Goal: Task Accomplishment & Management: Use online tool/utility

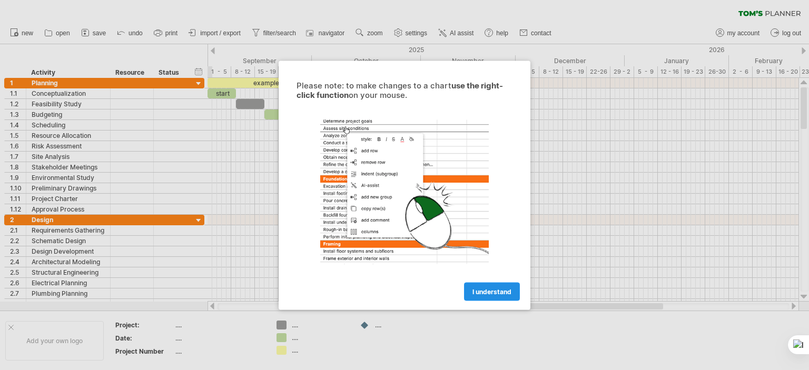
click at [491, 292] on span "I understand" at bounding box center [491, 292] width 39 height 8
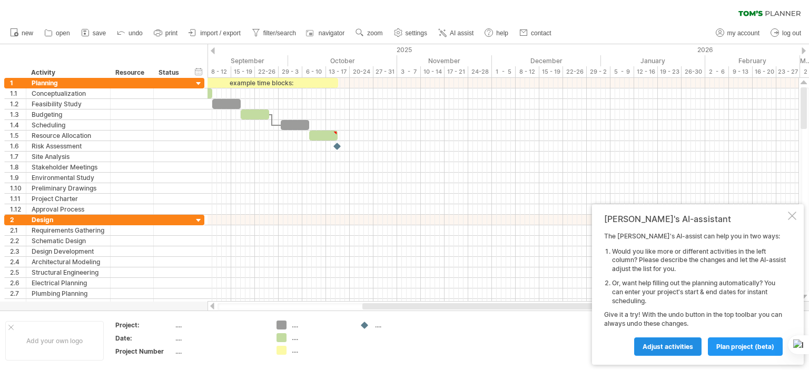
click at [681, 349] on span "Adjust activities" at bounding box center [667, 347] width 51 height 8
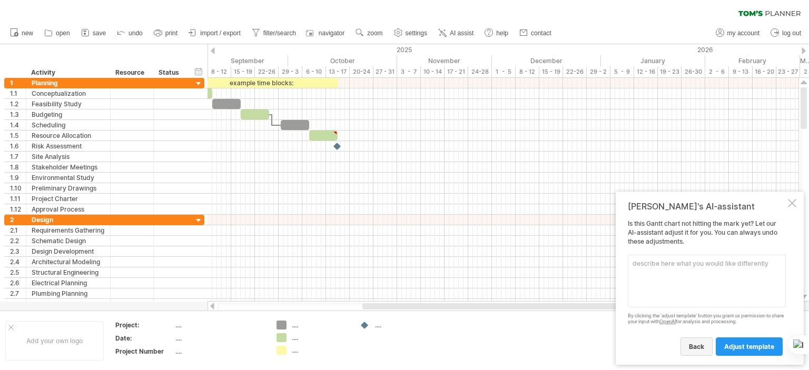
click at [704, 344] on span "back" at bounding box center [696, 347] width 15 height 8
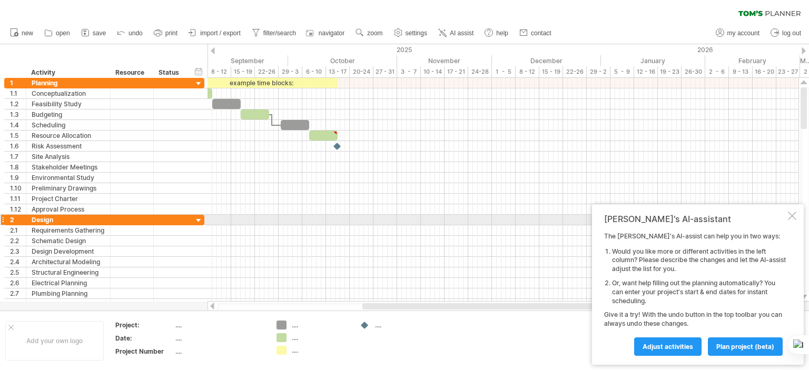
click at [792, 217] on div at bounding box center [792, 216] width 8 height 8
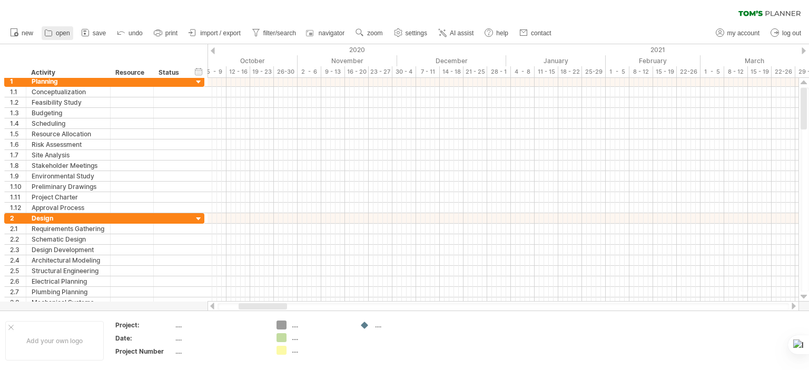
click at [56, 33] on span "open" at bounding box center [63, 32] width 14 height 7
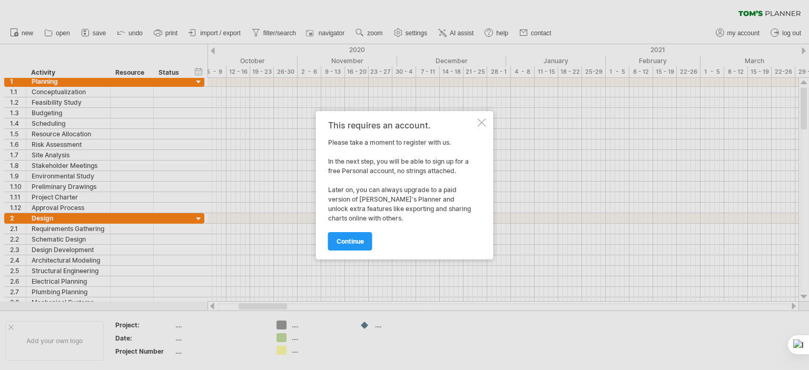
click at [481, 123] on div at bounding box center [482, 122] width 8 height 8
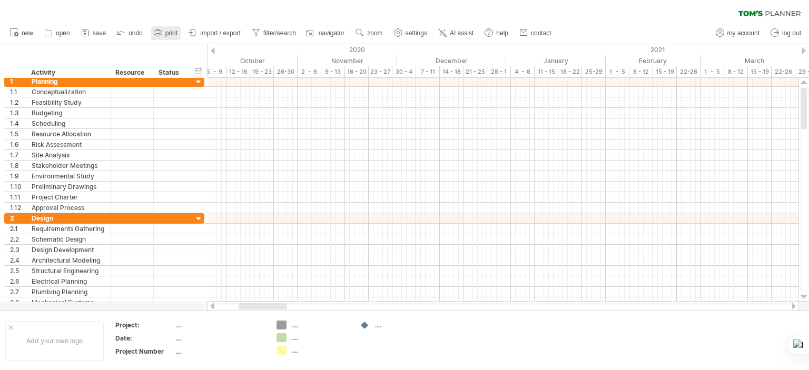
click at [167, 35] on span "print" at bounding box center [171, 32] width 12 height 7
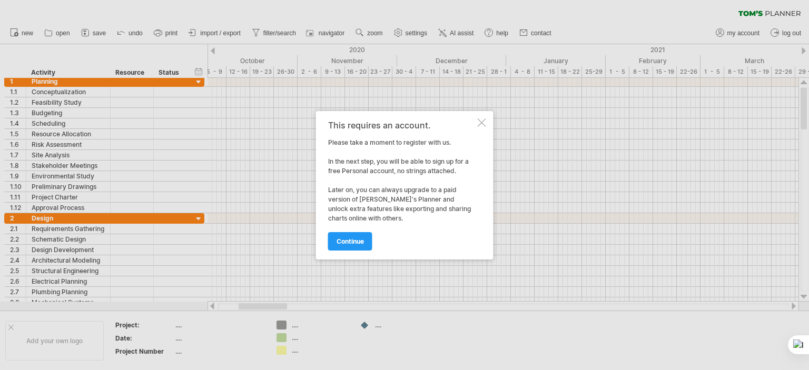
click at [481, 120] on div at bounding box center [482, 122] width 8 height 8
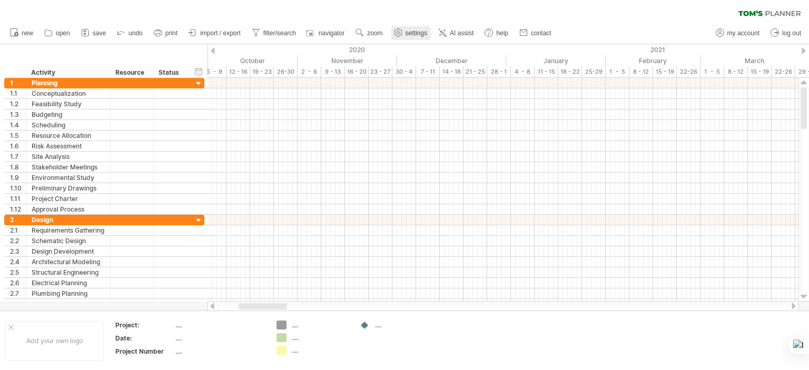
click at [421, 33] on span "settings" at bounding box center [416, 32] width 22 height 7
select select "*"
select select "**"
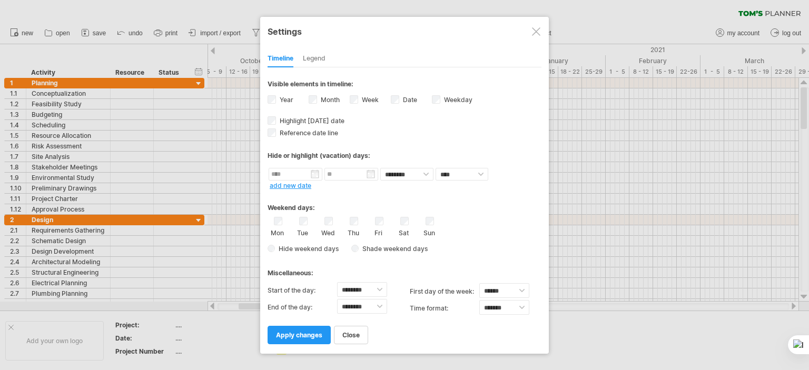
click at [539, 33] on div at bounding box center [536, 31] width 8 height 8
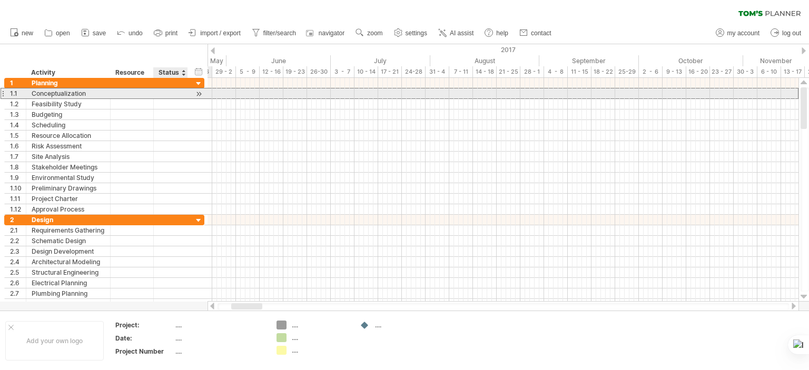
click at [168, 97] on div at bounding box center [170, 93] width 23 height 10
click at [199, 95] on div at bounding box center [199, 93] width 10 height 11
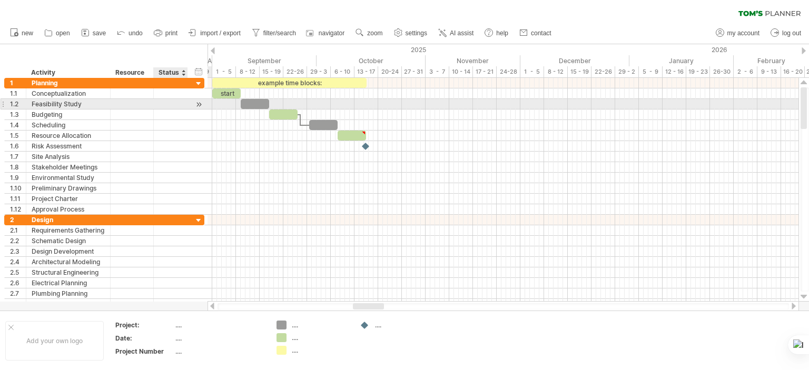
click at [200, 107] on div at bounding box center [199, 104] width 10 height 11
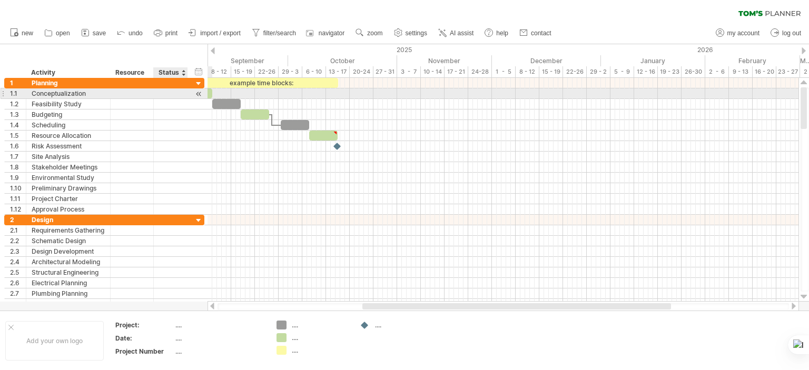
click at [172, 92] on div at bounding box center [170, 93] width 23 height 10
click at [196, 92] on div at bounding box center [199, 93] width 10 height 11
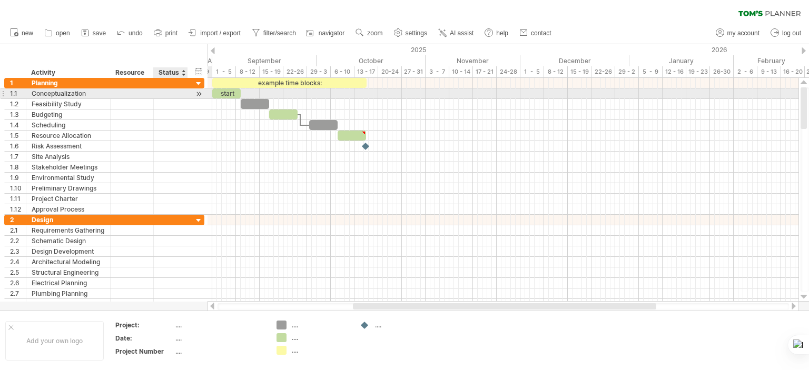
click at [196, 92] on div at bounding box center [199, 93] width 10 height 11
click at [227, 94] on div "start" at bounding box center [226, 93] width 28 height 10
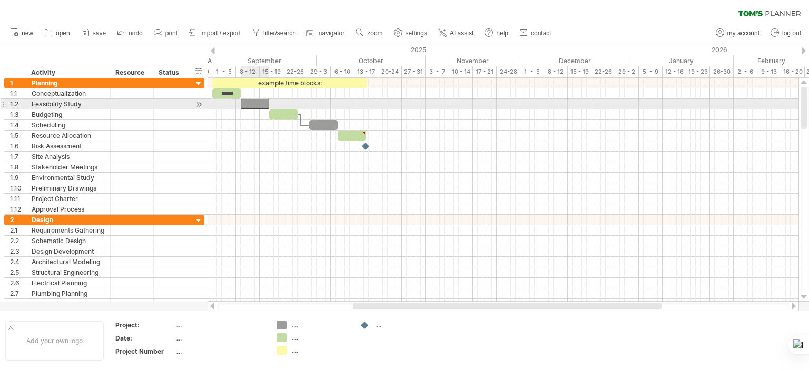
click at [258, 103] on div at bounding box center [255, 104] width 28 height 10
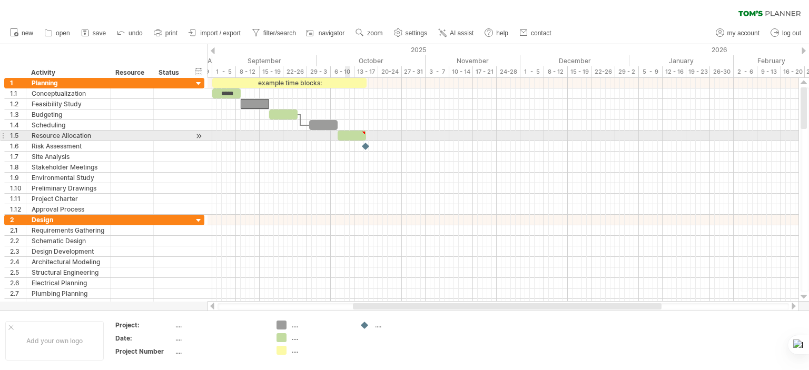
type textarea "**********"
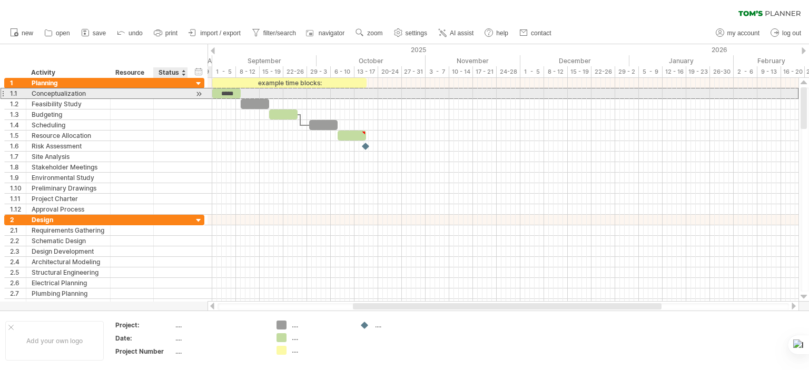
click at [163, 94] on div at bounding box center [170, 93] width 23 height 10
type input "**"
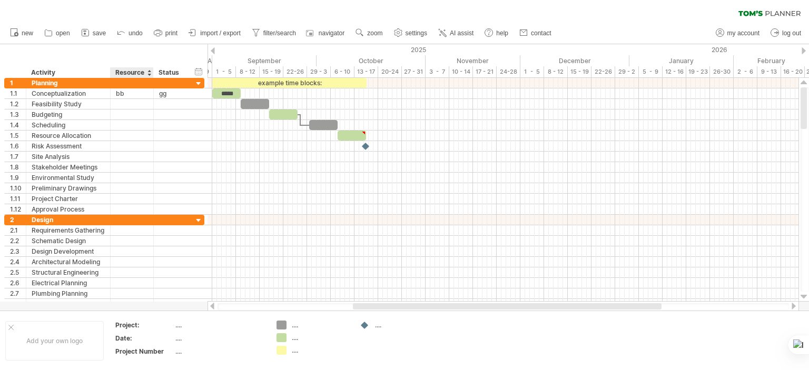
click at [147, 75] on div "Resource" at bounding box center [131, 72] width 32 height 11
click at [151, 73] on div at bounding box center [153, 72] width 4 height 11
click at [149, 73] on div at bounding box center [149, 72] width 4 height 11
click at [149, 75] on div at bounding box center [149, 72] width 4 height 11
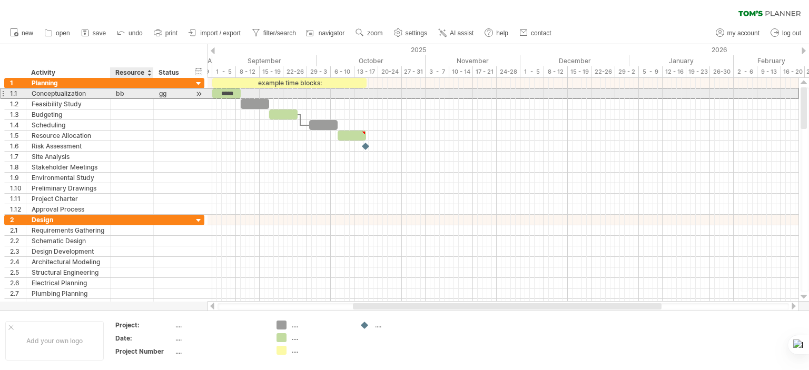
click at [144, 93] on div "bb" at bounding box center [132, 93] width 32 height 10
type input "*"
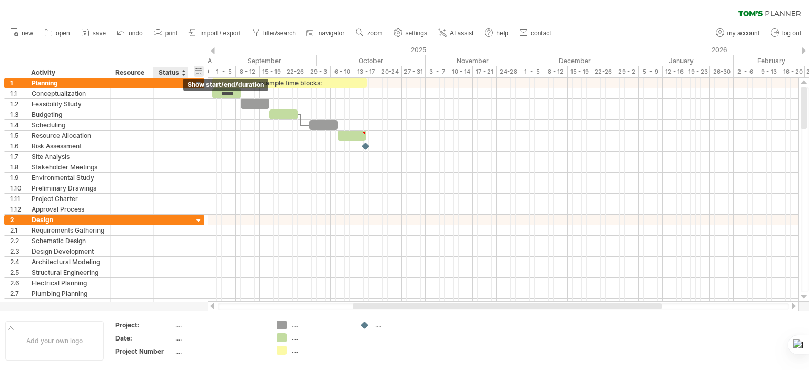
click at [196, 71] on div "hide start/end/duration show start/end/duration" at bounding box center [199, 71] width 10 height 11
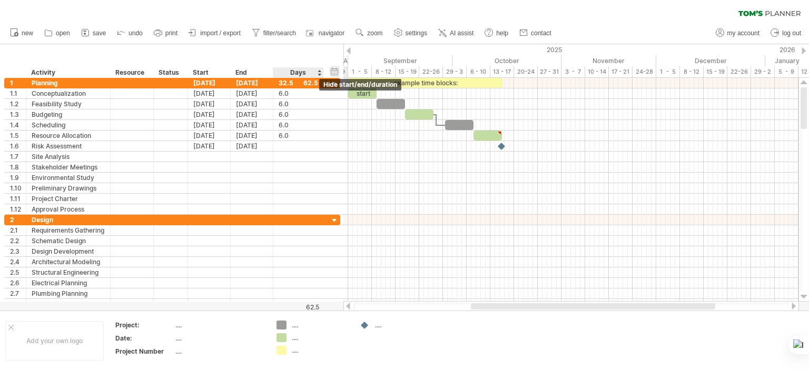
click at [334, 74] on div "hide start/end/duration show start/end/duration" at bounding box center [335, 71] width 10 height 11
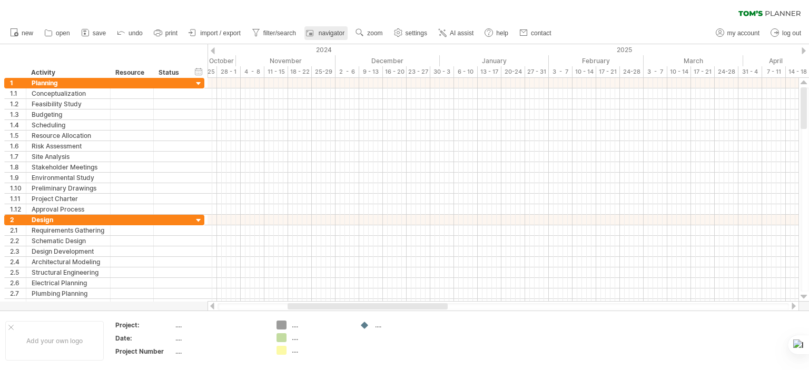
click at [330, 33] on span "navigator" at bounding box center [332, 32] width 26 height 7
click at [289, 31] on span "filter/search" at bounding box center [279, 32] width 33 height 7
type input "**********"
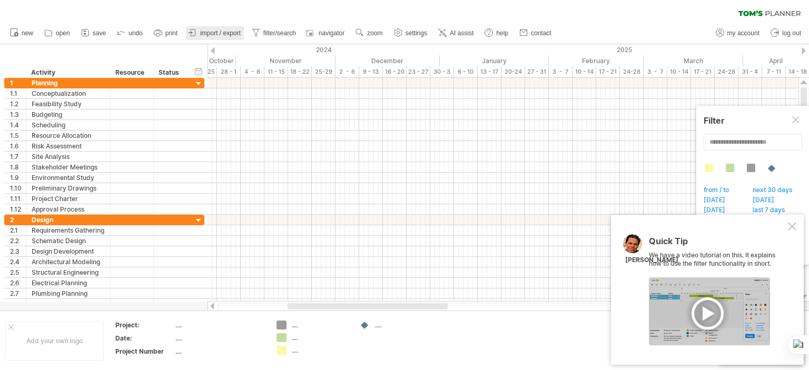
click at [206, 29] on span "import / export" at bounding box center [220, 32] width 41 height 7
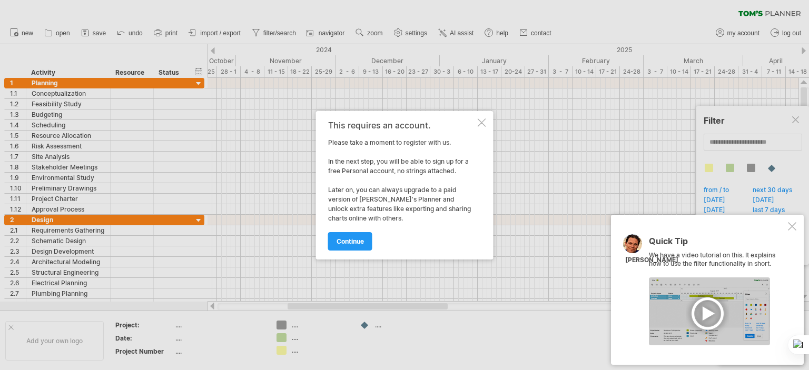
click at [478, 123] on div at bounding box center [482, 122] width 8 height 8
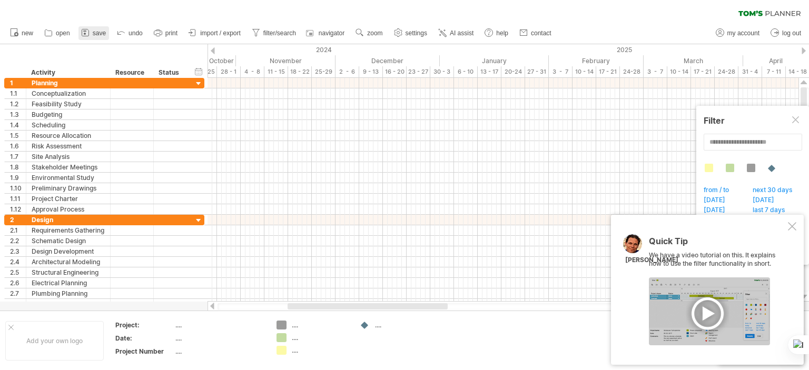
click at [95, 27] on link "save" at bounding box center [93, 33] width 31 height 14
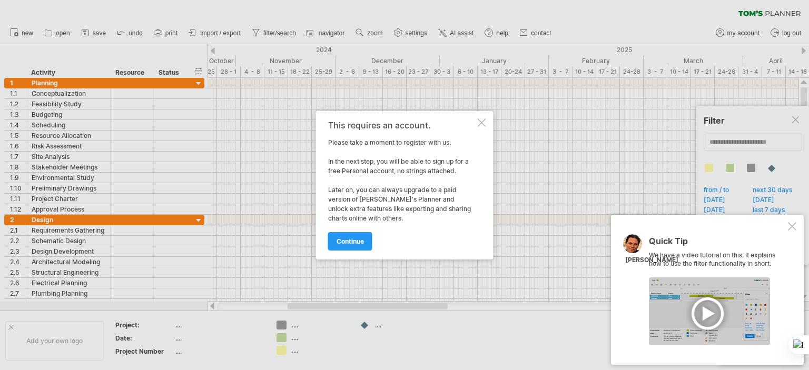
click at [484, 121] on div at bounding box center [482, 122] width 8 height 8
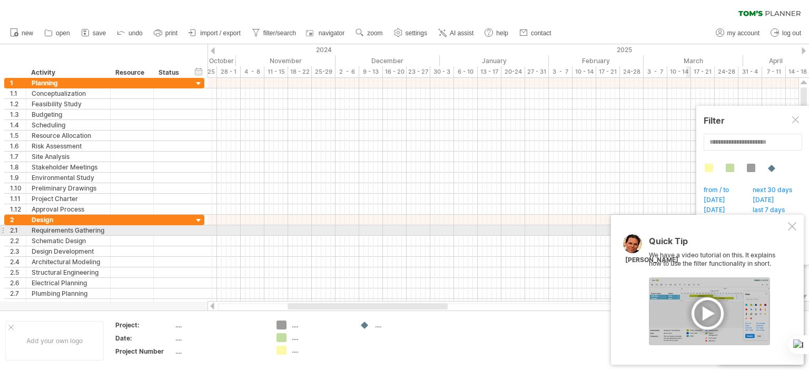
click at [793, 231] on div "Quick Tip We have a video tutorial on this. It explains how to use the filter f…" at bounding box center [707, 290] width 193 height 150
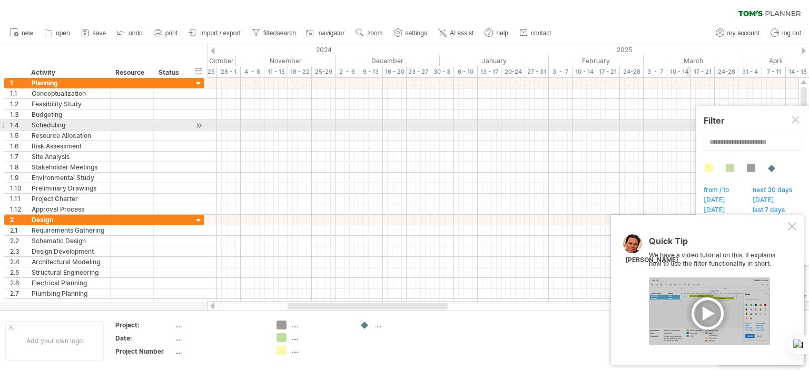
click at [796, 124] on div at bounding box center [796, 120] width 8 height 8
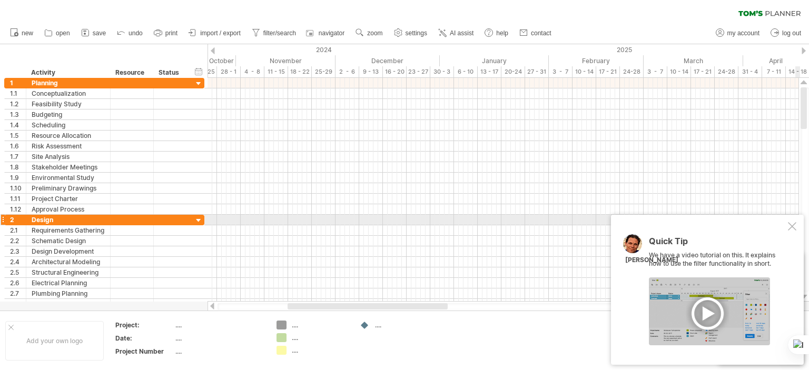
click at [795, 225] on div at bounding box center [792, 226] width 8 height 8
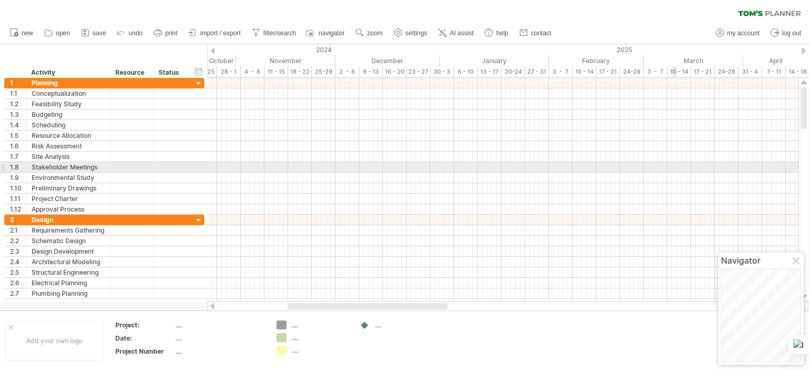
click at [672, 169] on div at bounding box center [502, 167] width 591 height 11
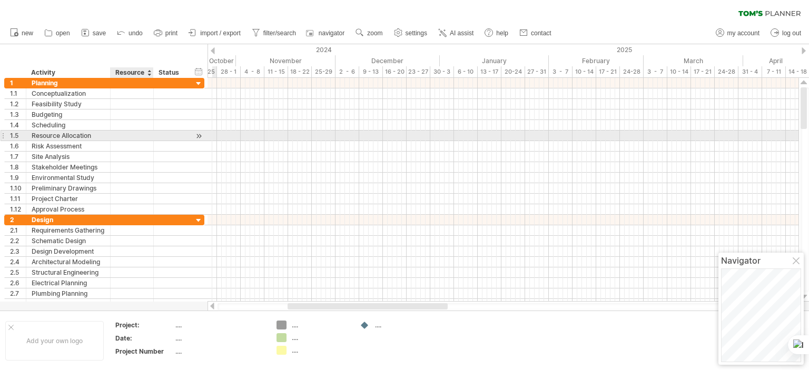
click at [141, 136] on div at bounding box center [132, 136] width 32 height 10
type input "***"
type input "*"
type input "**"
click at [341, 136] on div at bounding box center [502, 136] width 591 height 11
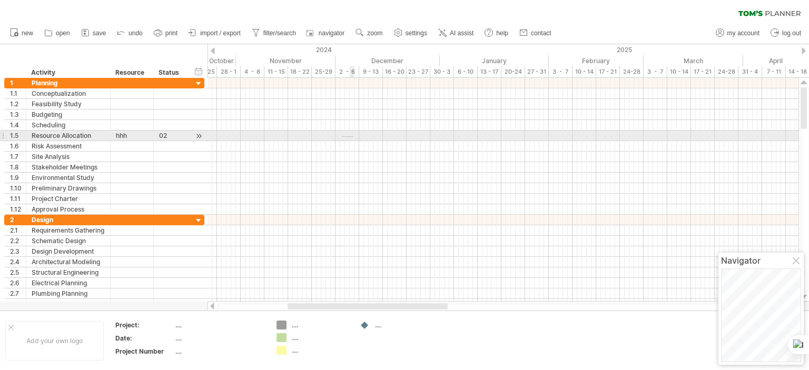
drag, startPoint x: 342, startPoint y: 136, endPoint x: 353, endPoint y: 137, distance: 11.6
click at [353, 137] on div at bounding box center [502, 136] width 591 height 11
click at [343, 136] on div at bounding box center [502, 136] width 591 height 11
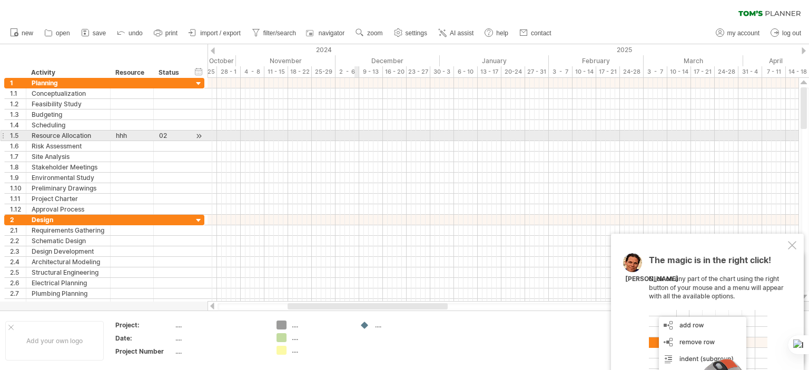
drag, startPoint x: 343, startPoint y: 136, endPoint x: 358, endPoint y: 136, distance: 14.2
click at [358, 136] on div at bounding box center [502, 136] width 591 height 11
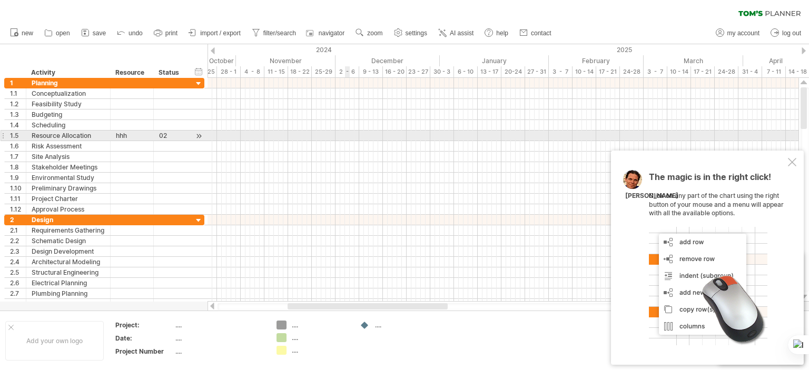
click at [349, 135] on div at bounding box center [502, 136] width 591 height 11
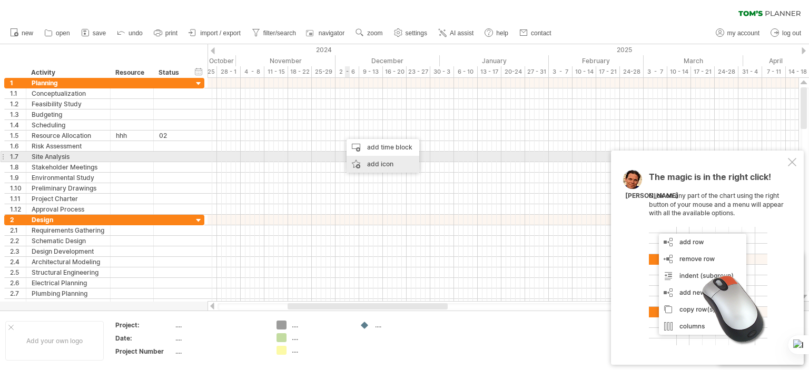
click at [372, 162] on div "add icon" at bounding box center [383, 164] width 73 height 17
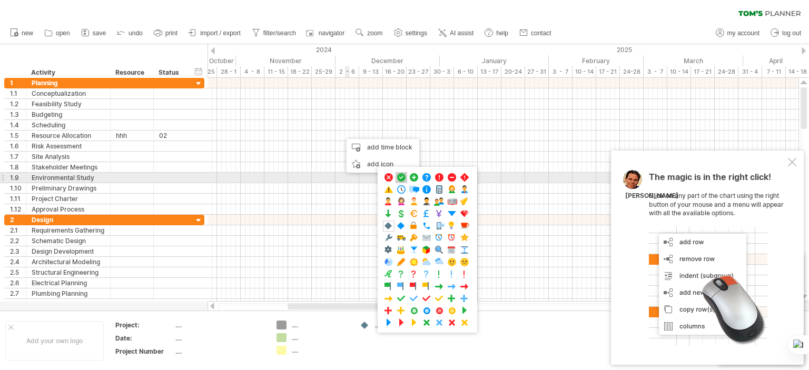
click at [401, 176] on span at bounding box center [401, 178] width 11 height 10
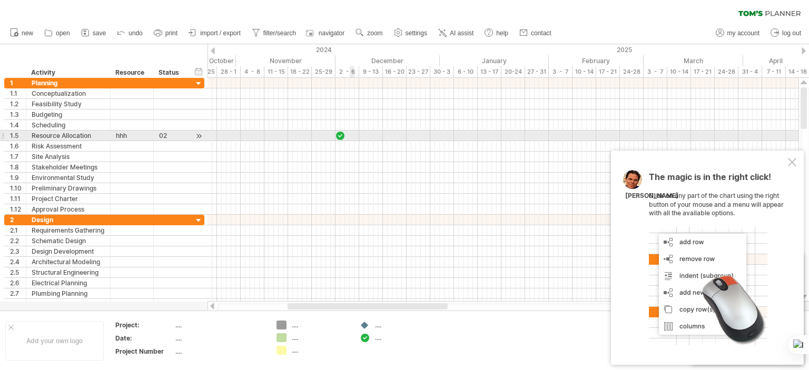
click at [354, 135] on div at bounding box center [502, 136] width 591 height 11
drag, startPoint x: 341, startPoint y: 136, endPoint x: 354, endPoint y: 136, distance: 12.6
click at [354, 136] on div at bounding box center [352, 136] width 12 height 10
drag, startPoint x: 352, startPoint y: 135, endPoint x: 345, endPoint y: 135, distance: 6.3
click at [345, 135] on div at bounding box center [345, 136] width 12 height 10
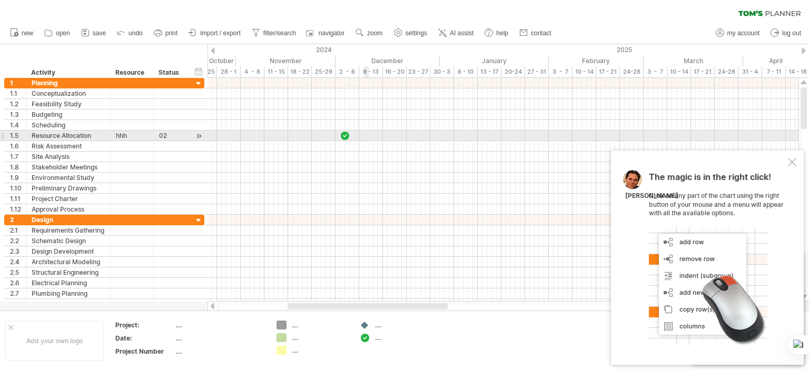
click at [365, 138] on div at bounding box center [502, 136] width 591 height 11
click at [348, 138] on div at bounding box center [345, 136] width 12 height 10
click at [352, 136] on div at bounding box center [502, 136] width 591 height 11
click at [348, 136] on div at bounding box center [345, 136] width 11 height 10
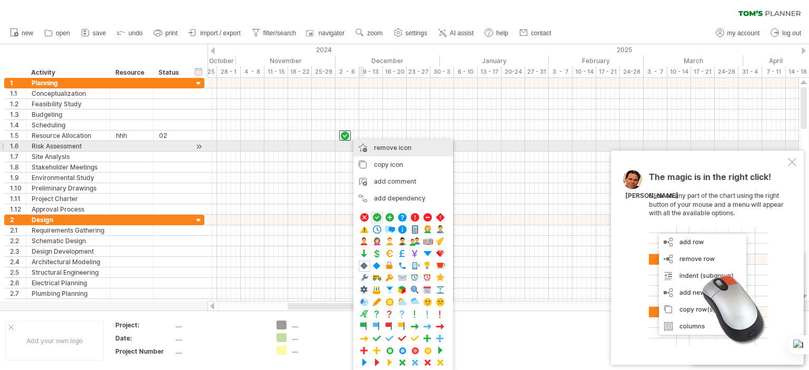
click at [392, 151] on span "remove icon" at bounding box center [392, 148] width 37 height 8
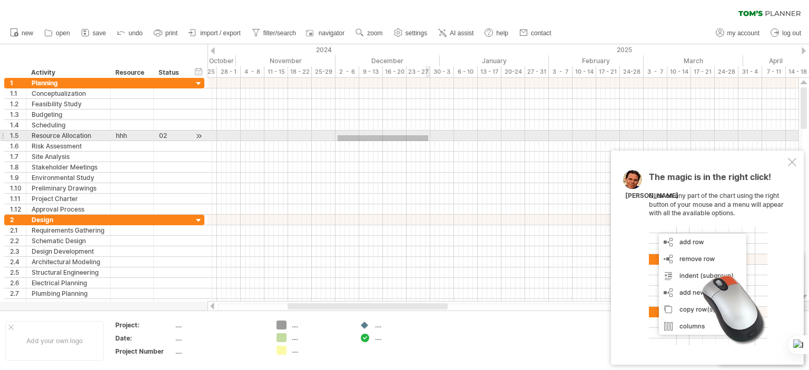
drag, startPoint x: 338, startPoint y: 135, endPoint x: 428, endPoint y: 141, distance: 90.8
click at [428, 141] on div at bounding box center [502, 146] width 591 height 137
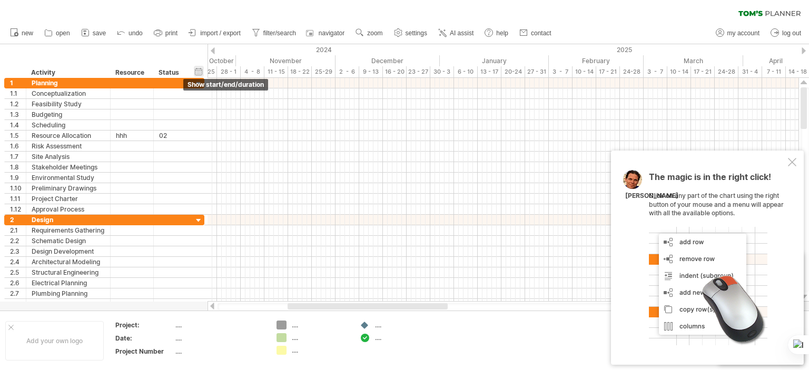
click at [202, 71] on div "hide start/end/duration show start/end/duration" at bounding box center [199, 71] width 10 height 11
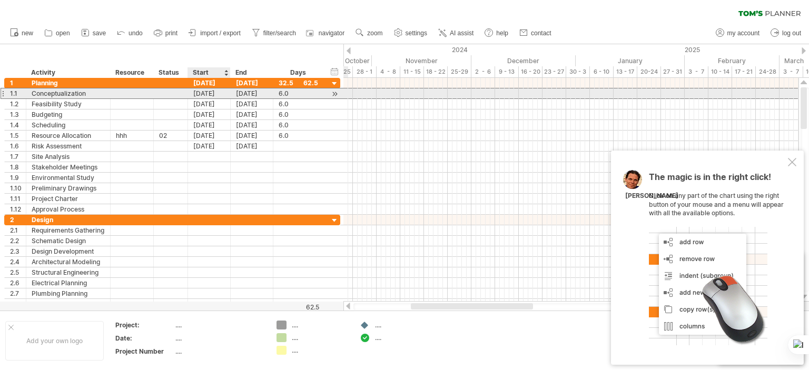
click at [234, 95] on div "[DATE]" at bounding box center [252, 93] width 43 height 10
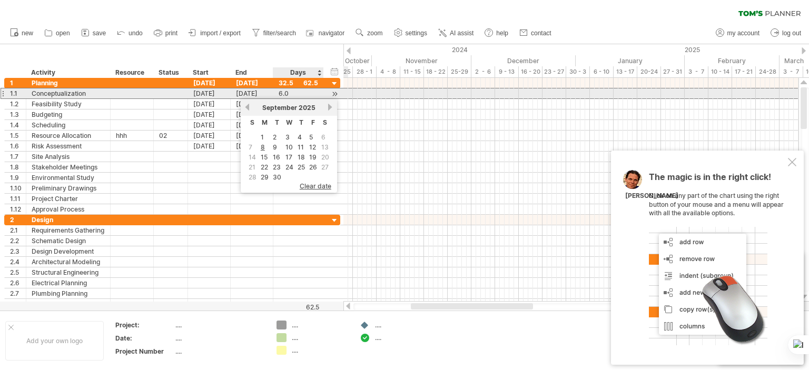
click at [334, 95] on div at bounding box center [335, 93] width 10 height 11
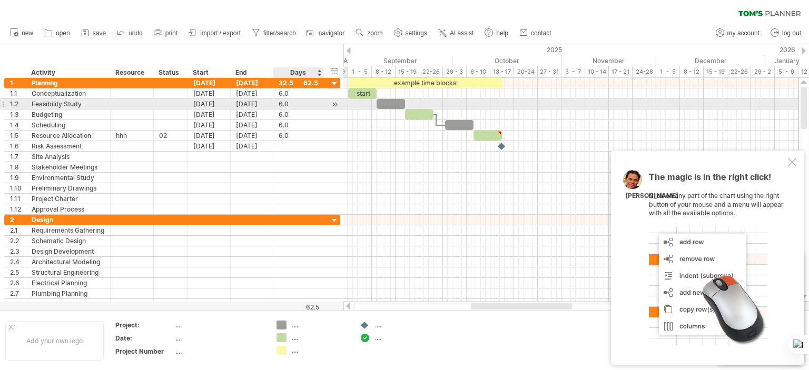
click at [335, 105] on div at bounding box center [335, 104] width 10 height 11
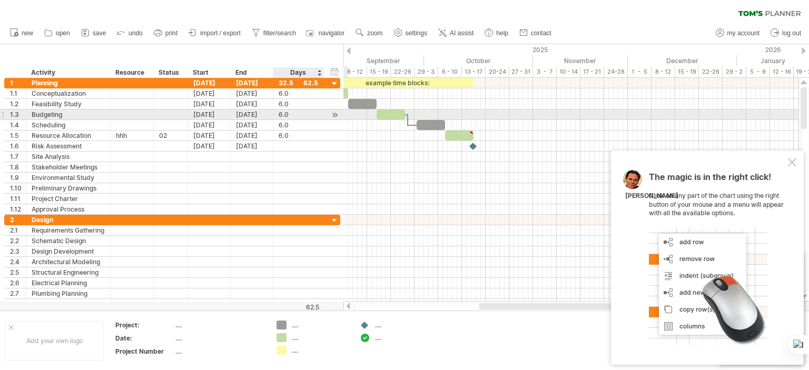
click at [335, 117] on div at bounding box center [335, 115] width 10 height 11
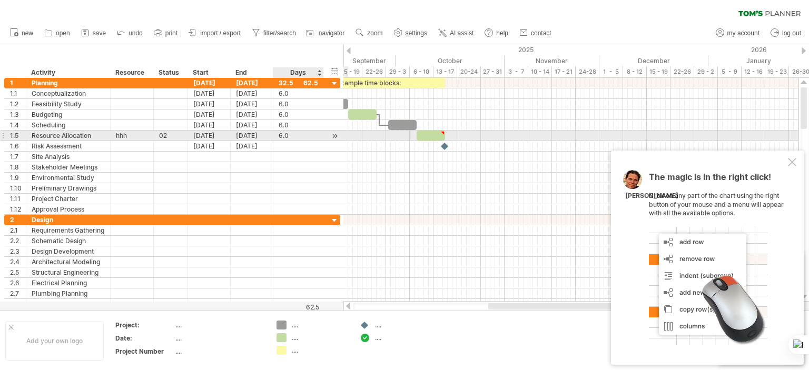
click at [336, 132] on div at bounding box center [335, 136] width 10 height 11
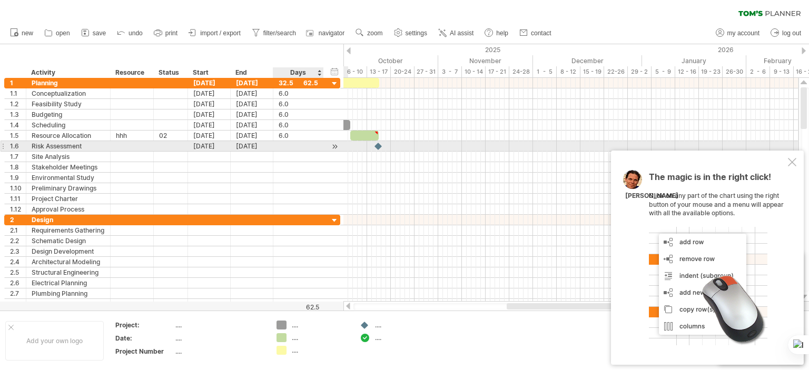
click at [334, 146] on div at bounding box center [335, 146] width 10 height 11
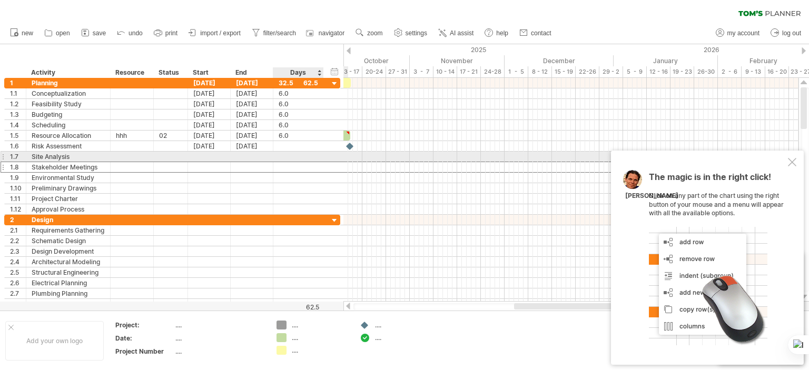
click at [336, 162] on div "**********" at bounding box center [172, 167] width 336 height 11
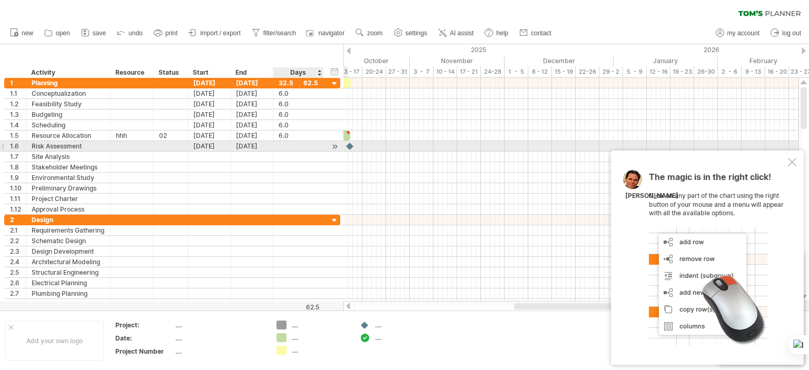
click at [333, 149] on div at bounding box center [335, 146] width 10 height 11
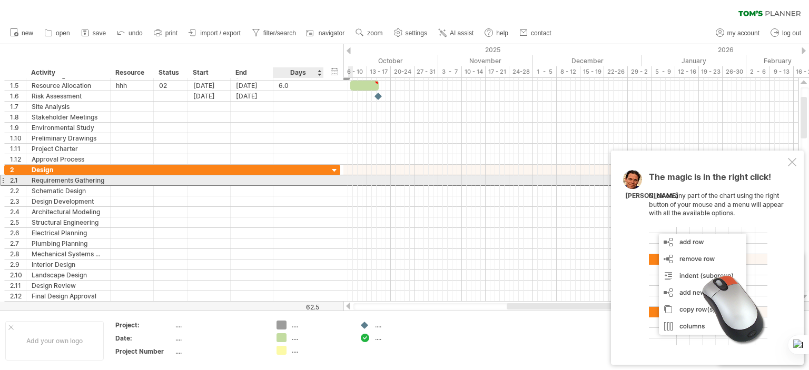
click at [318, 184] on div at bounding box center [298, 180] width 51 height 10
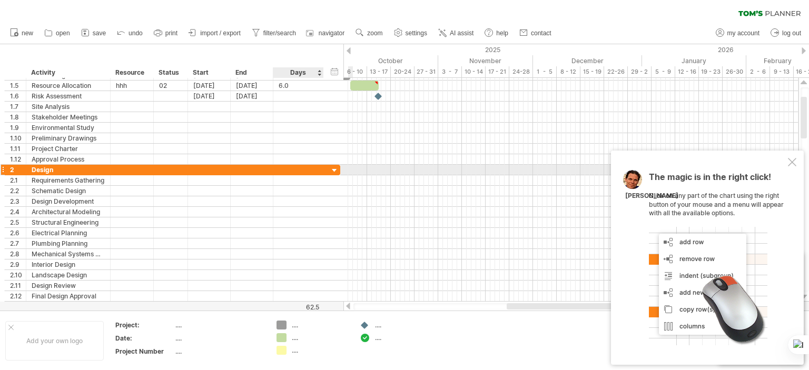
click at [330, 171] on div at bounding box center [335, 171] width 10 height 10
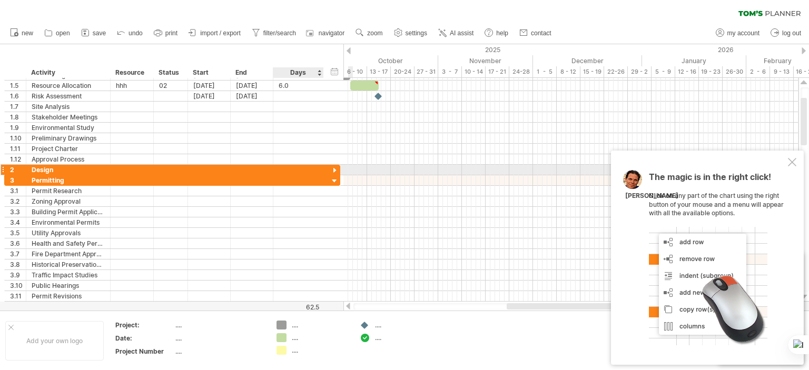
click at [330, 171] on div at bounding box center [335, 171] width 10 height 10
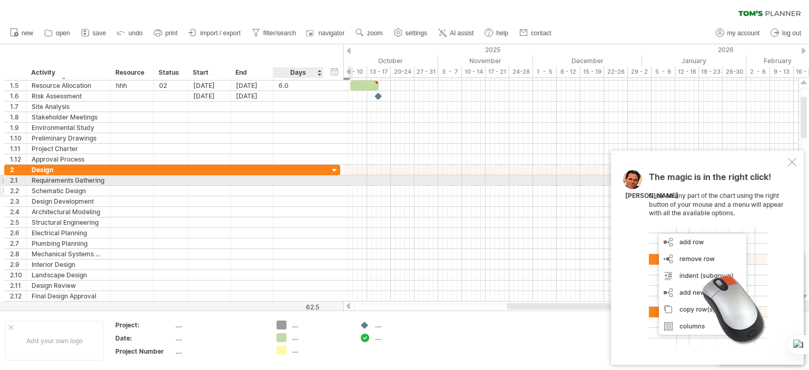
click at [334, 186] on div "**********" at bounding box center [172, 191] width 336 height 11
click at [320, 179] on div at bounding box center [322, 180] width 5 height 11
click at [292, 186] on div at bounding box center [298, 191] width 39 height 10
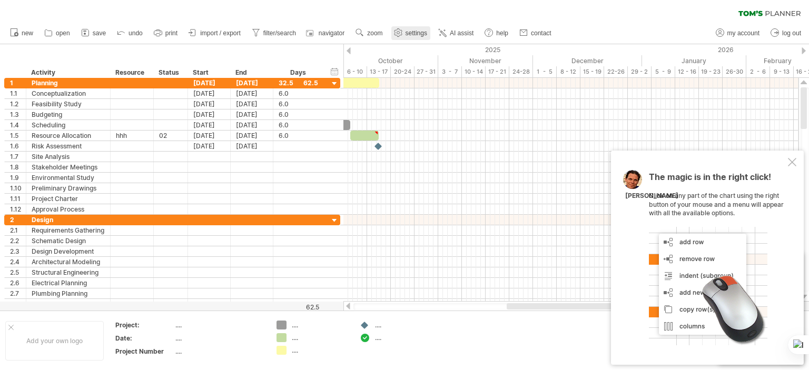
click at [407, 33] on span "settings" at bounding box center [416, 32] width 22 height 7
